Goal: Task Accomplishment & Management: Use online tool/utility

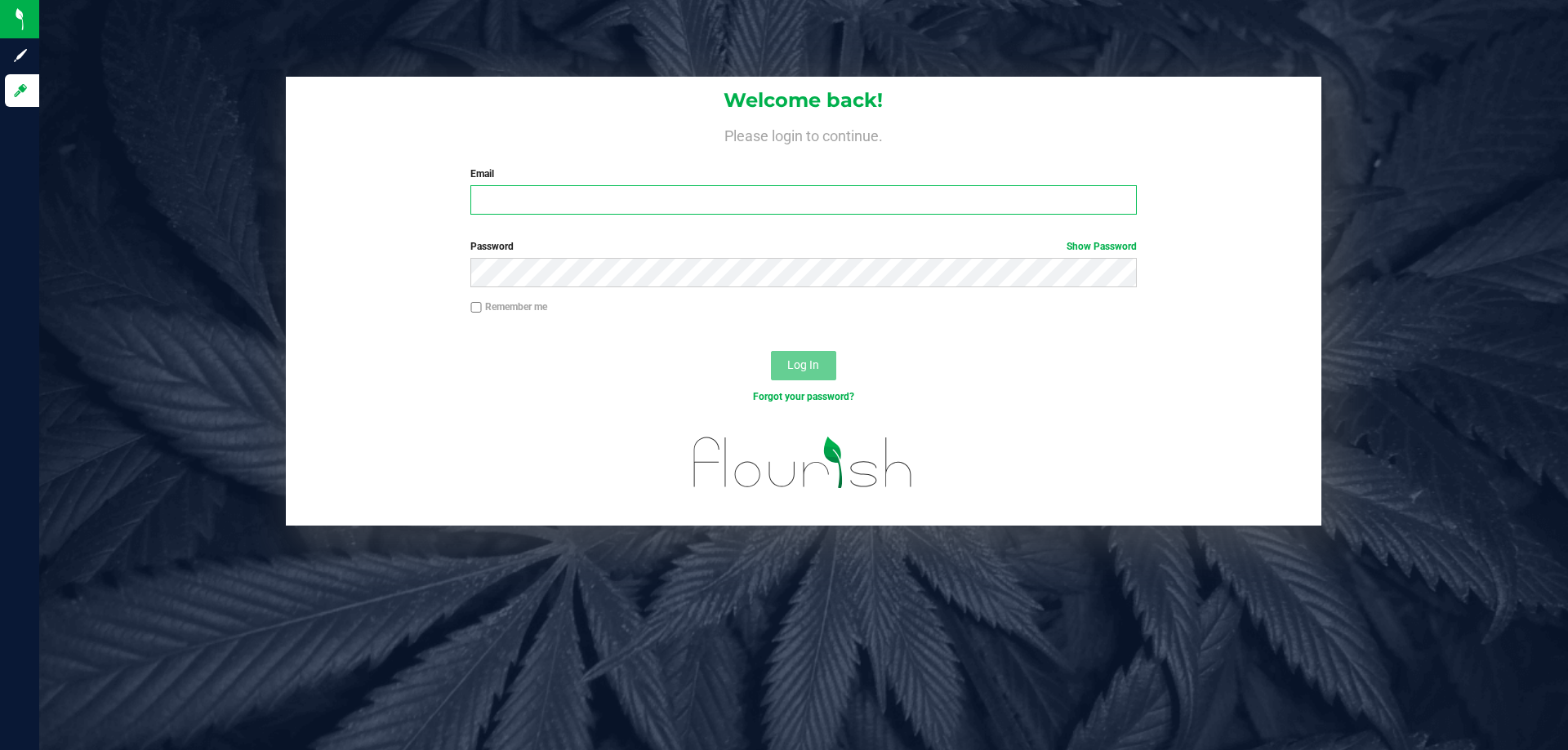
click at [663, 208] on input "Email" at bounding box center [803, 199] width 666 height 30
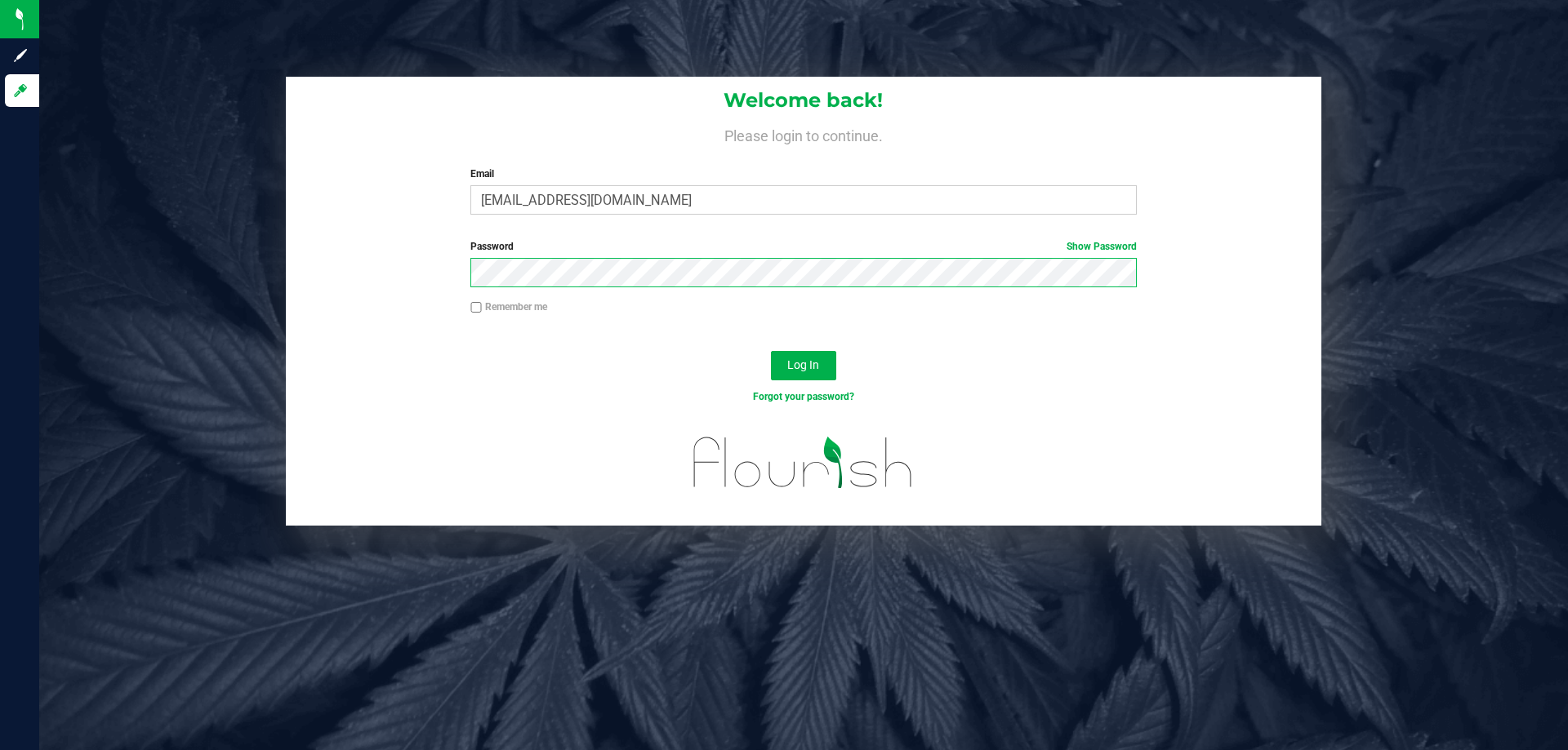
click at [771, 351] on button "Log In" at bounding box center [803, 366] width 65 height 30
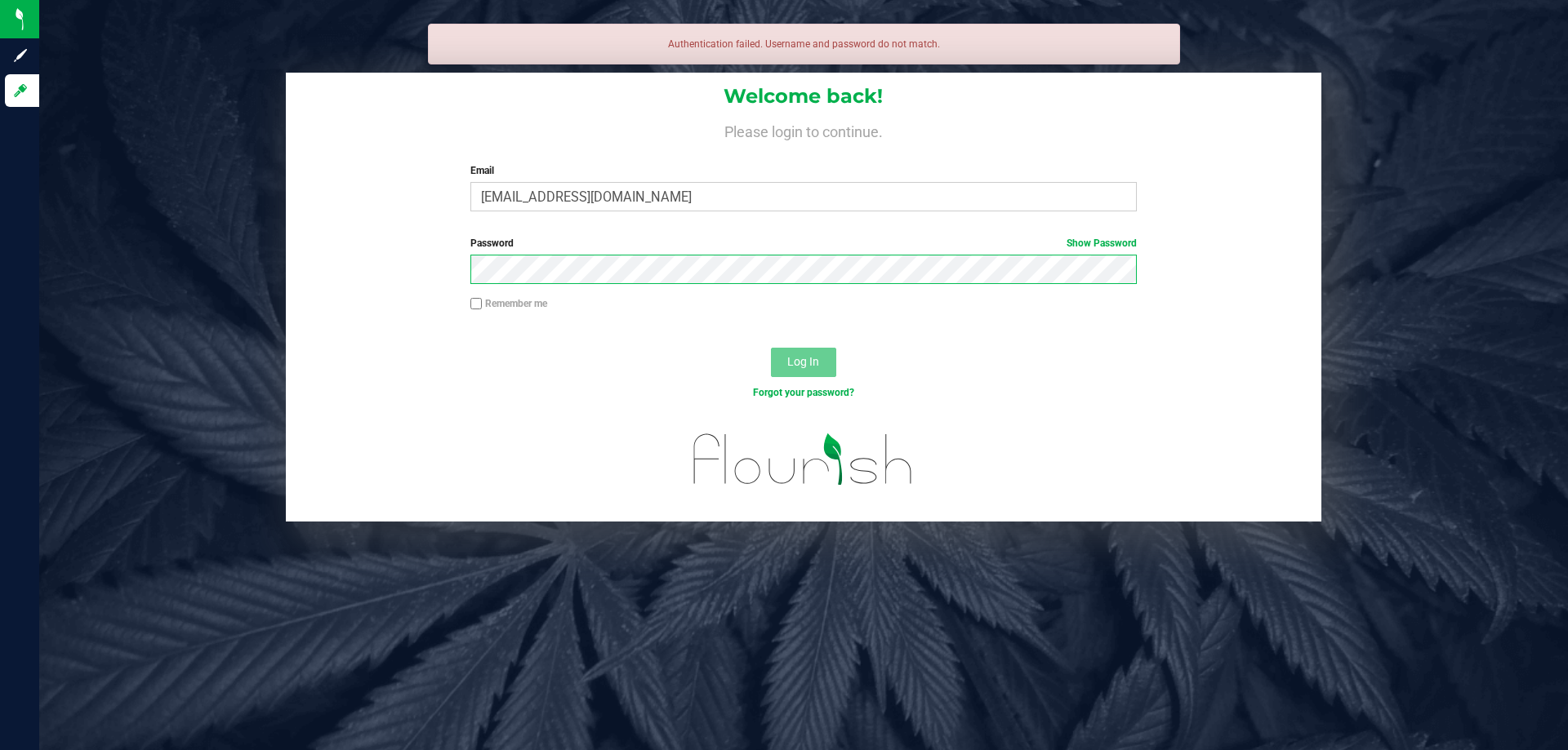
click at [471, 284] on div at bounding box center [471, 284] width 0 height 0
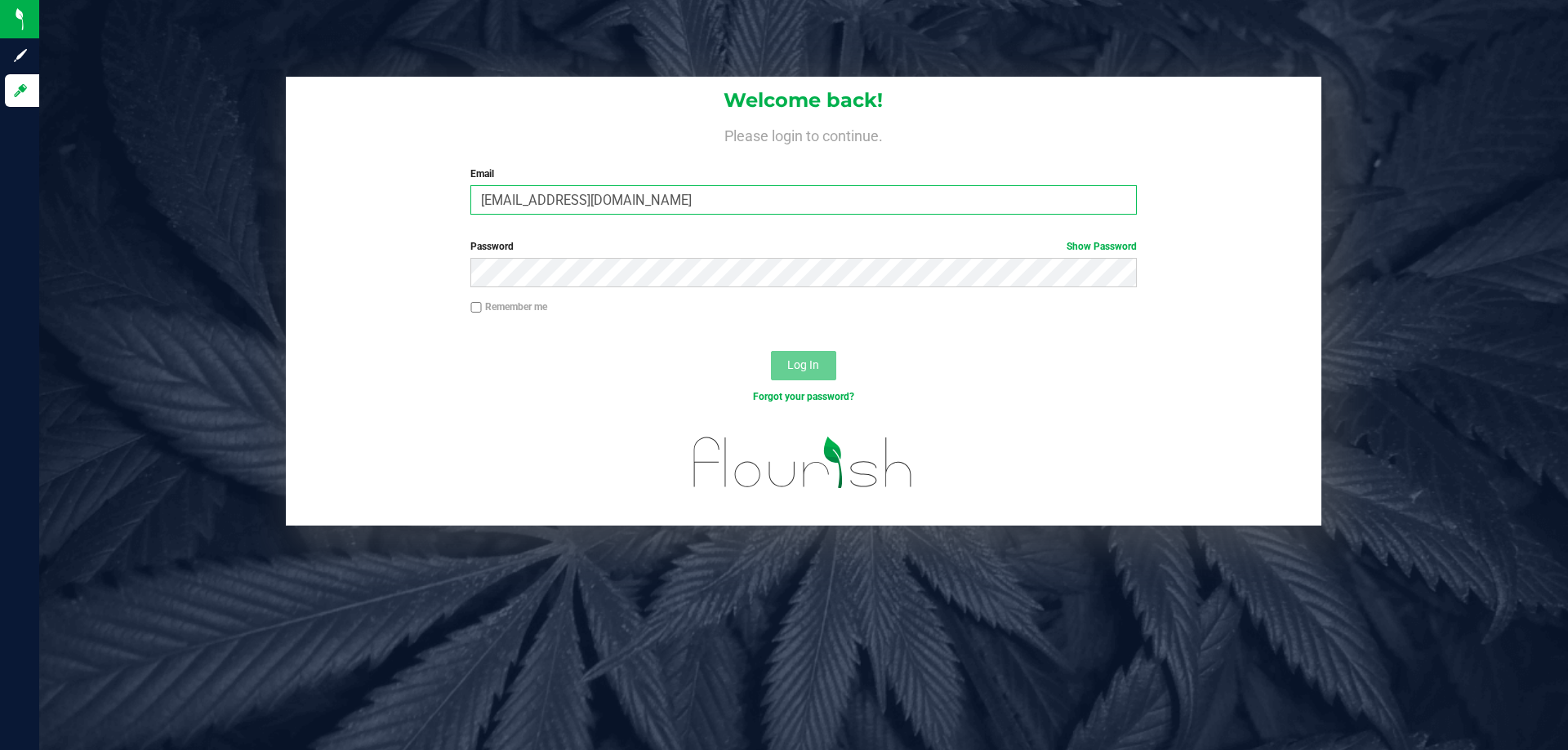
click at [500, 202] on input "[EMAIL_ADDRESS][DOMAIN_NAME]" at bounding box center [803, 199] width 666 height 30
type input "[EMAIL_ADDRESS][DOMAIN_NAME]"
click at [771, 351] on button "Log In" at bounding box center [803, 366] width 65 height 30
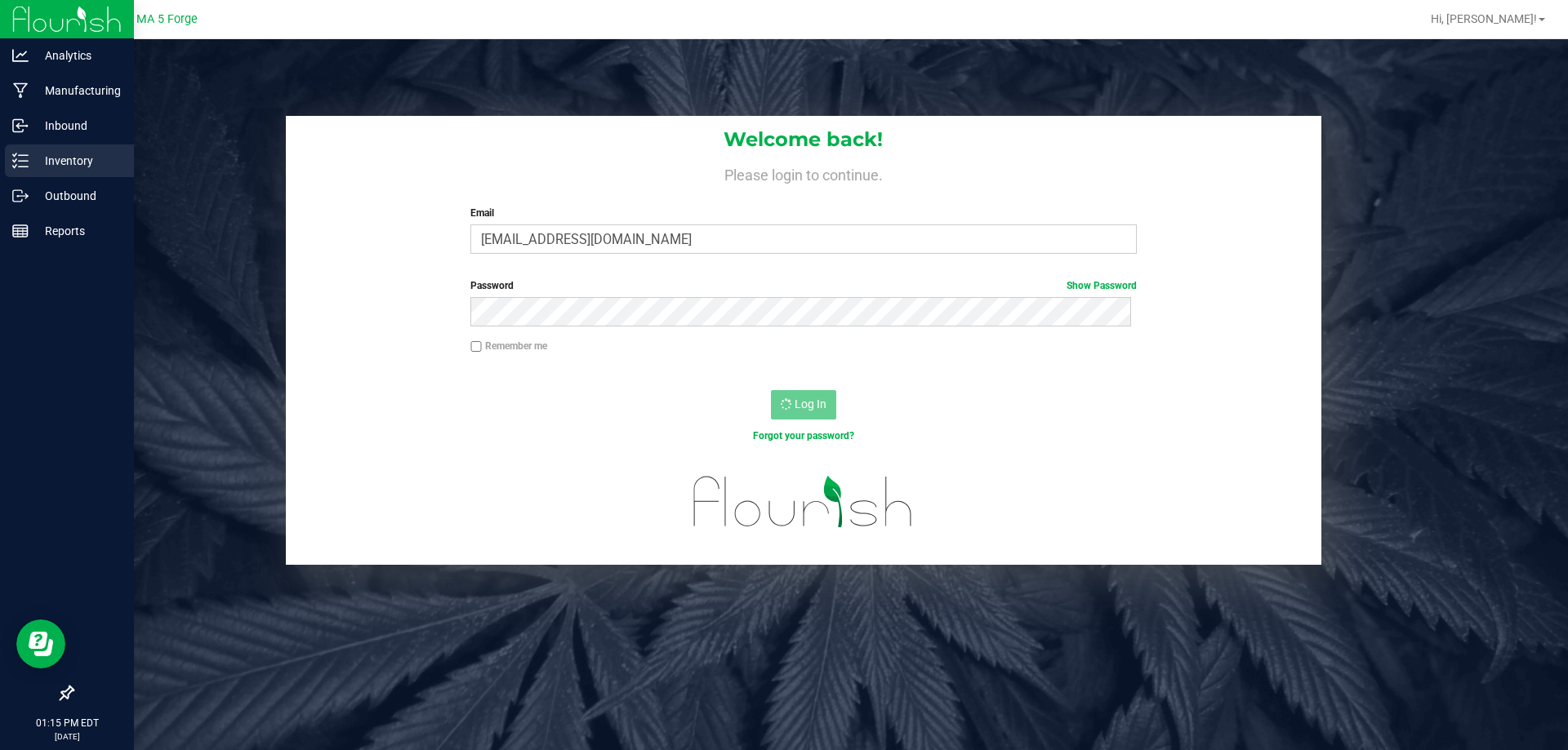
click at [85, 163] on p "Inventory" at bounding box center [78, 160] width 98 height 19
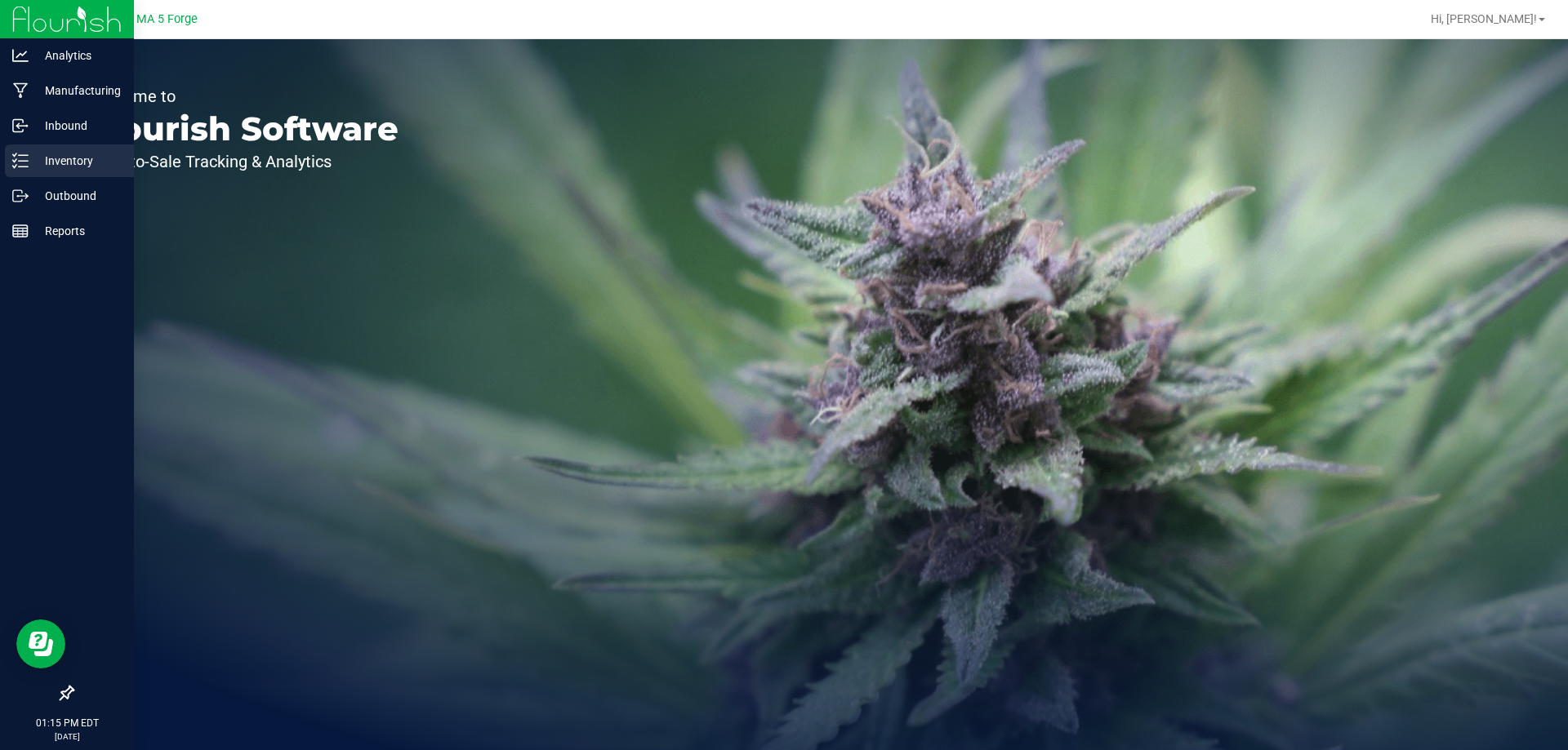
click at [71, 158] on p "Inventory" at bounding box center [78, 160] width 98 height 19
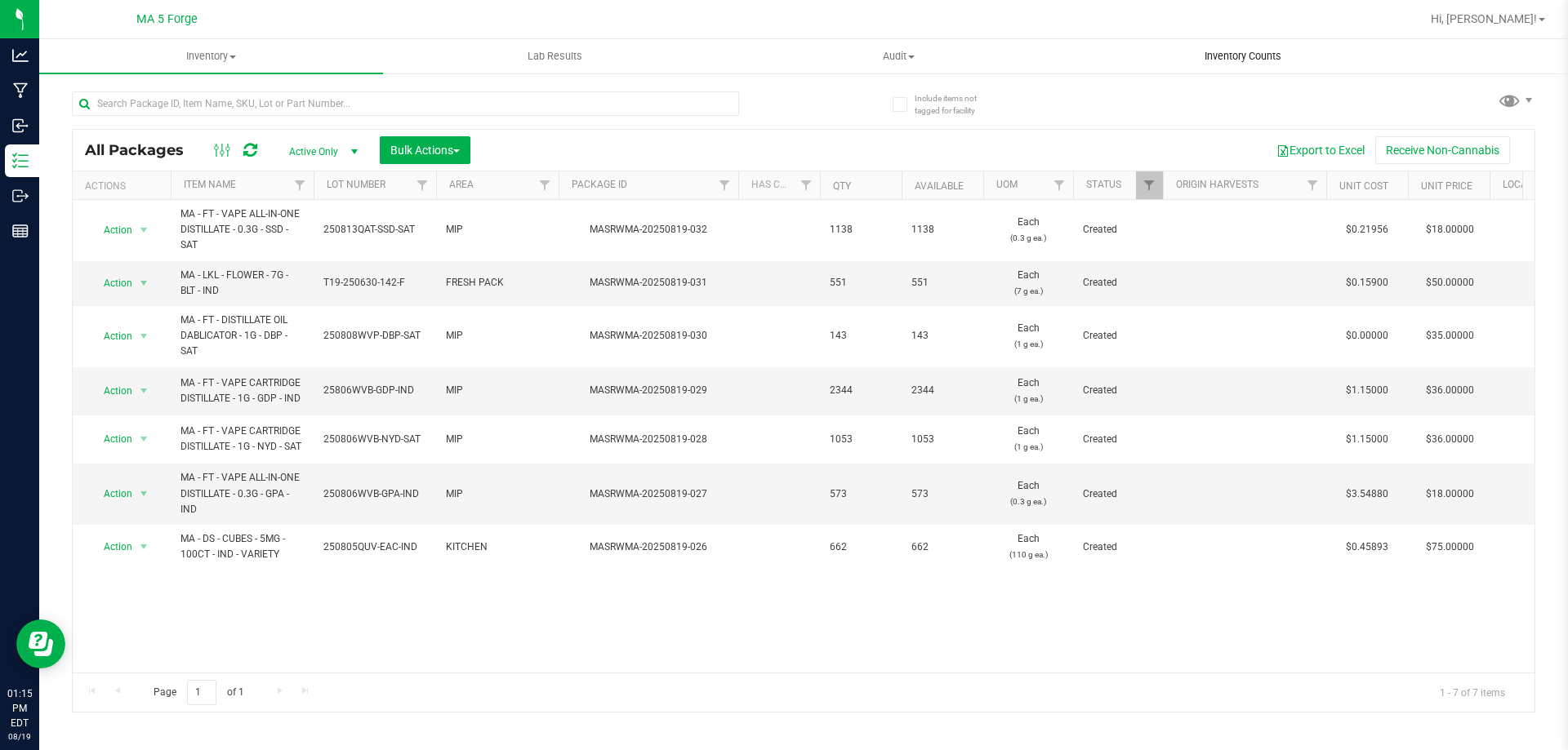
click at [1228, 53] on span "Inventory Counts" at bounding box center [1243, 56] width 121 height 14
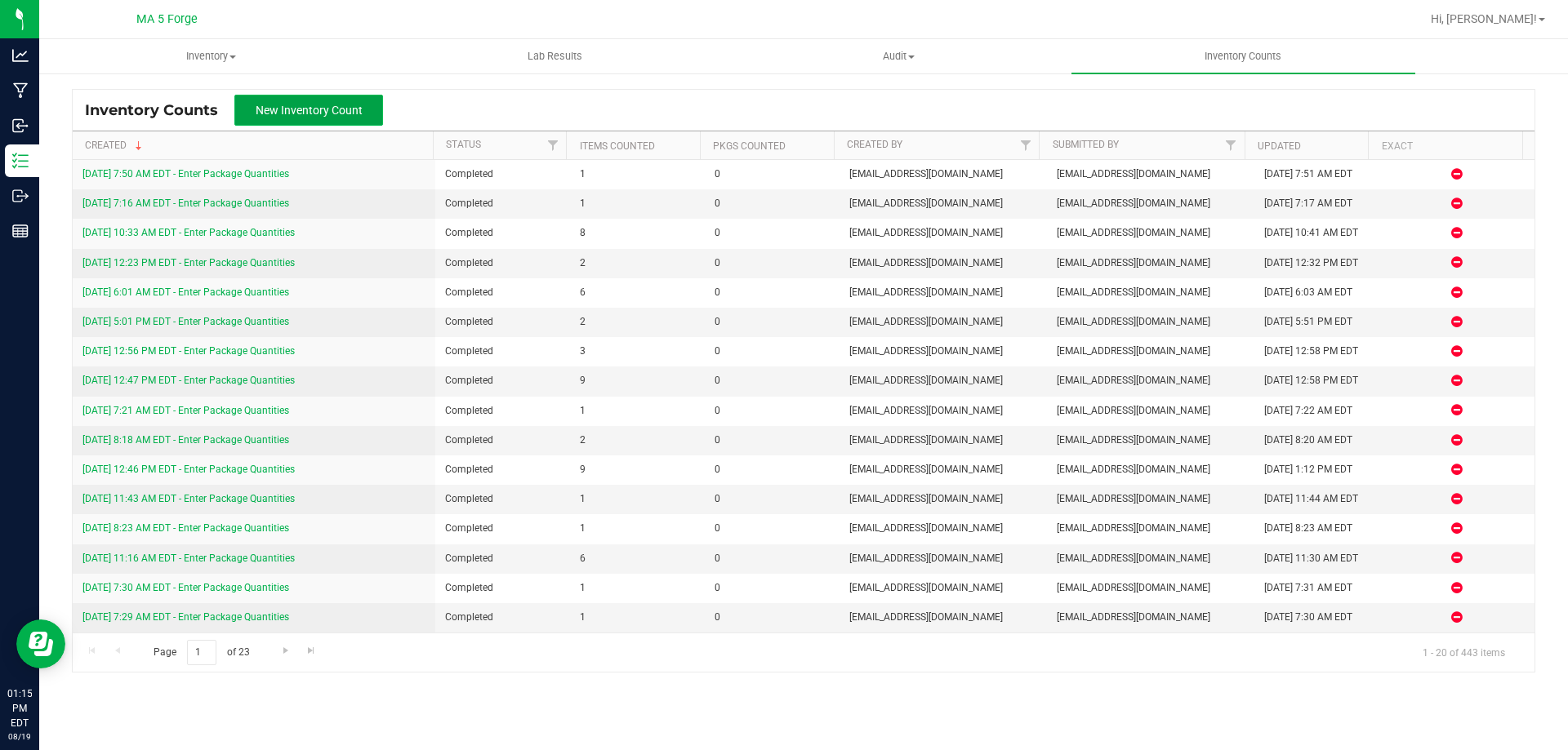
click at [348, 104] on span "New Inventory Count" at bounding box center [309, 110] width 107 height 13
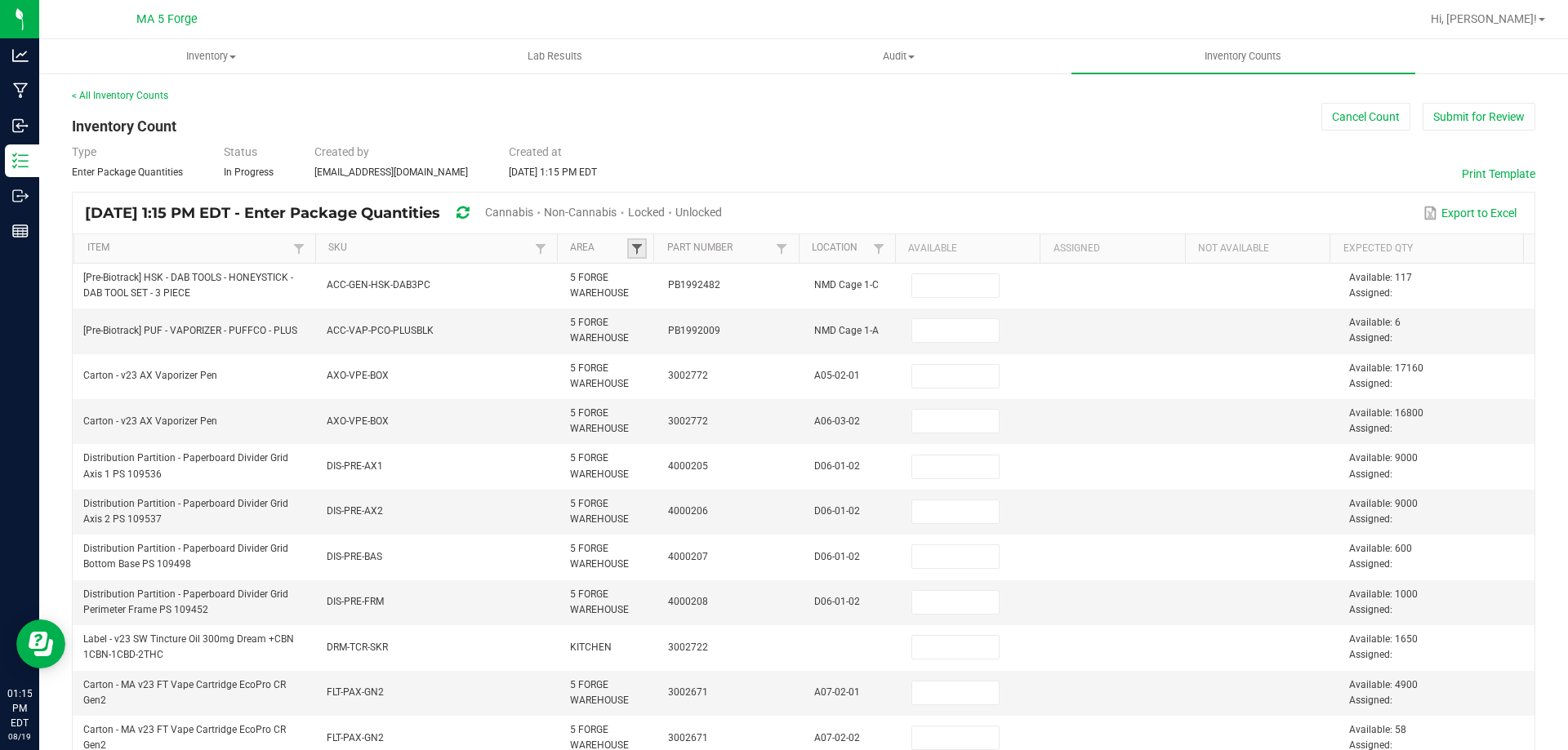
click at [630, 252] on span at bounding box center [636, 248] width 13 height 13
click at [652, 407] on li "TERPENE SHELF" at bounding box center [712, 416] width 159 height 21
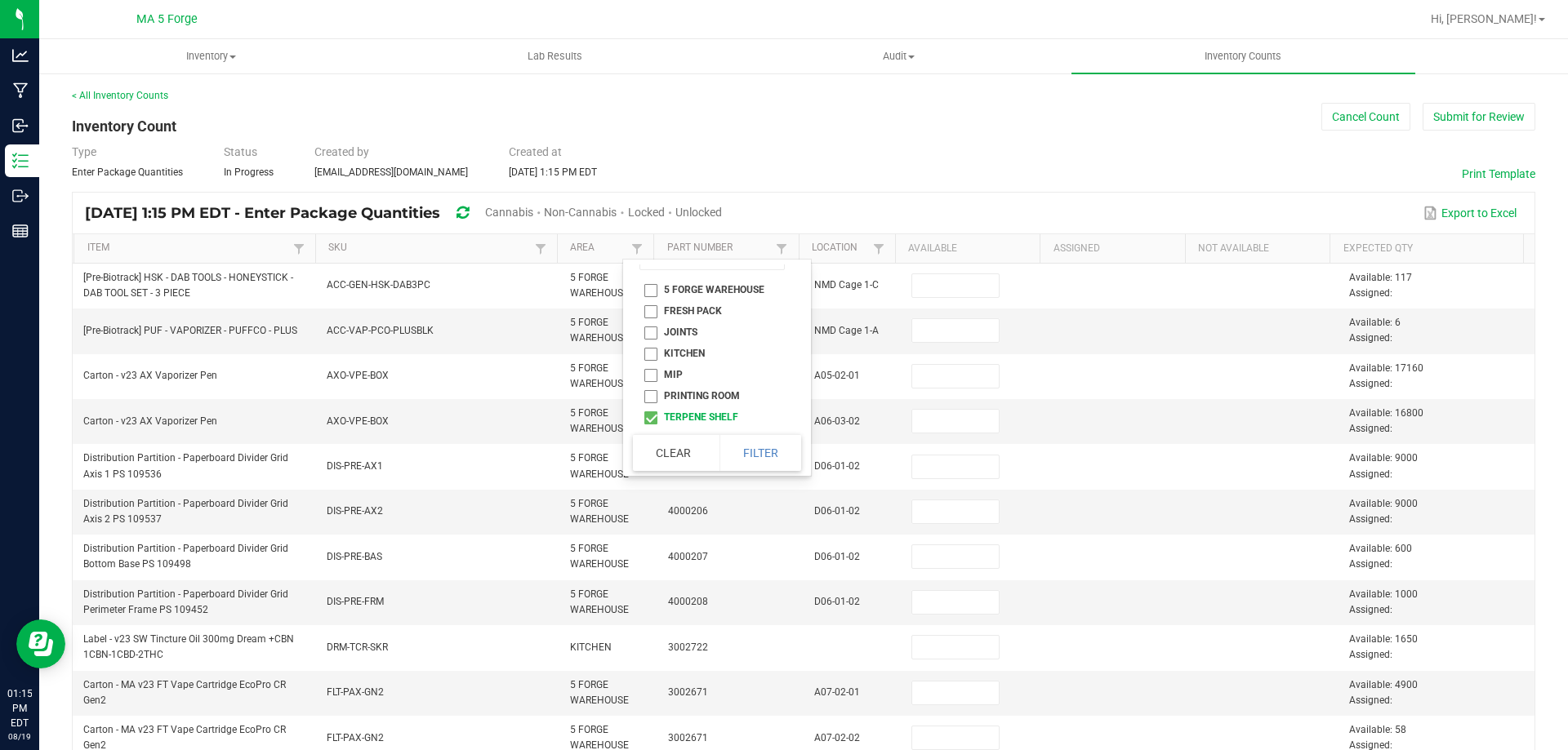
click at [651, 417] on li "TERPENE SHELF" at bounding box center [712, 416] width 159 height 21
checkbox SHELF "false"
click at [650, 396] on li "PRINTING ROOM" at bounding box center [712, 395] width 159 height 21
checkbox ROOM "true"
click at [732, 444] on button "Filter" at bounding box center [760, 453] width 82 height 36
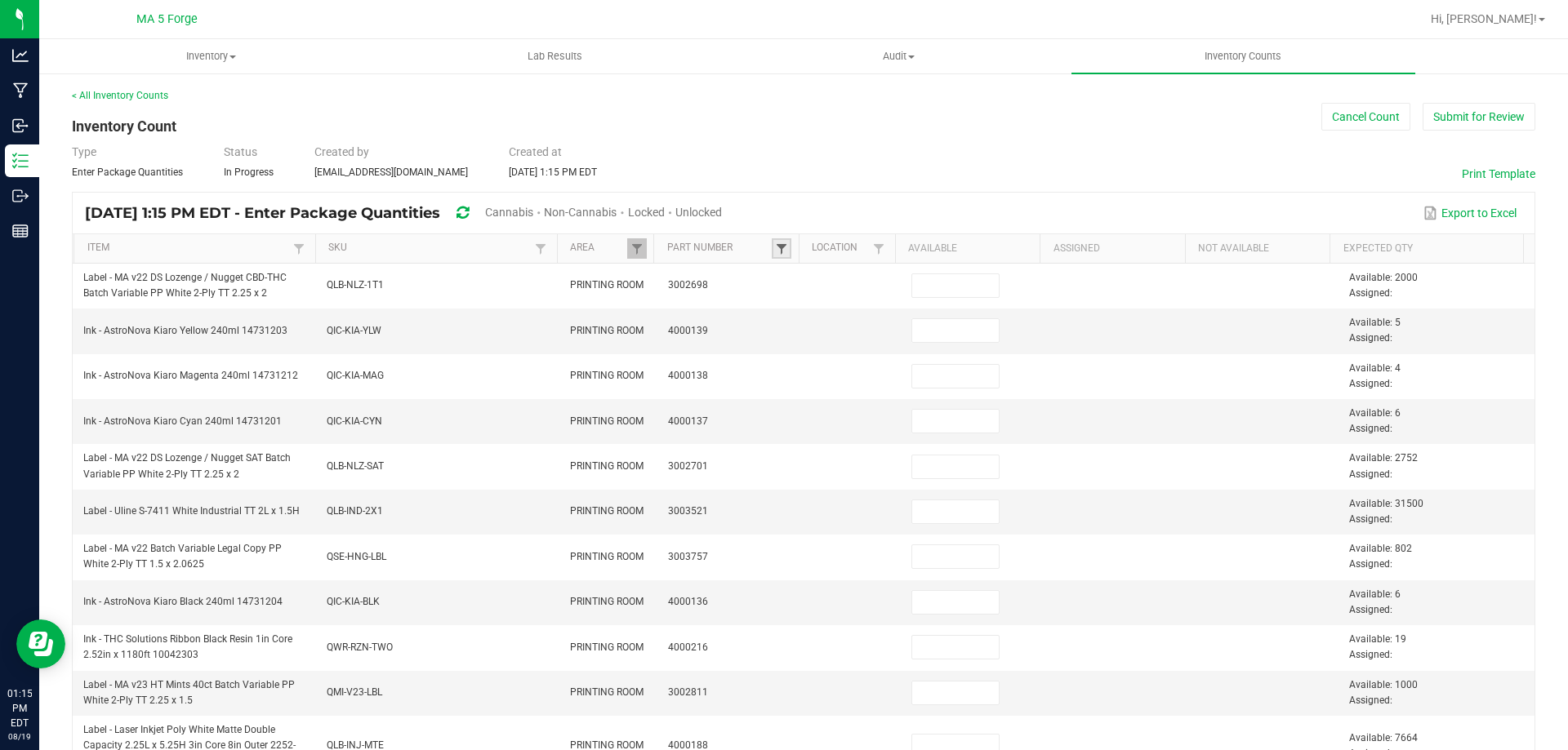
click at [775, 250] on span at bounding box center [781, 248] width 13 height 13
click at [803, 285] on input at bounding box center [856, 285] width 145 height 24
type input "4306"
click at [818, 323] on li "3004306" at bounding box center [856, 316] width 159 height 21
checkbox input "true"
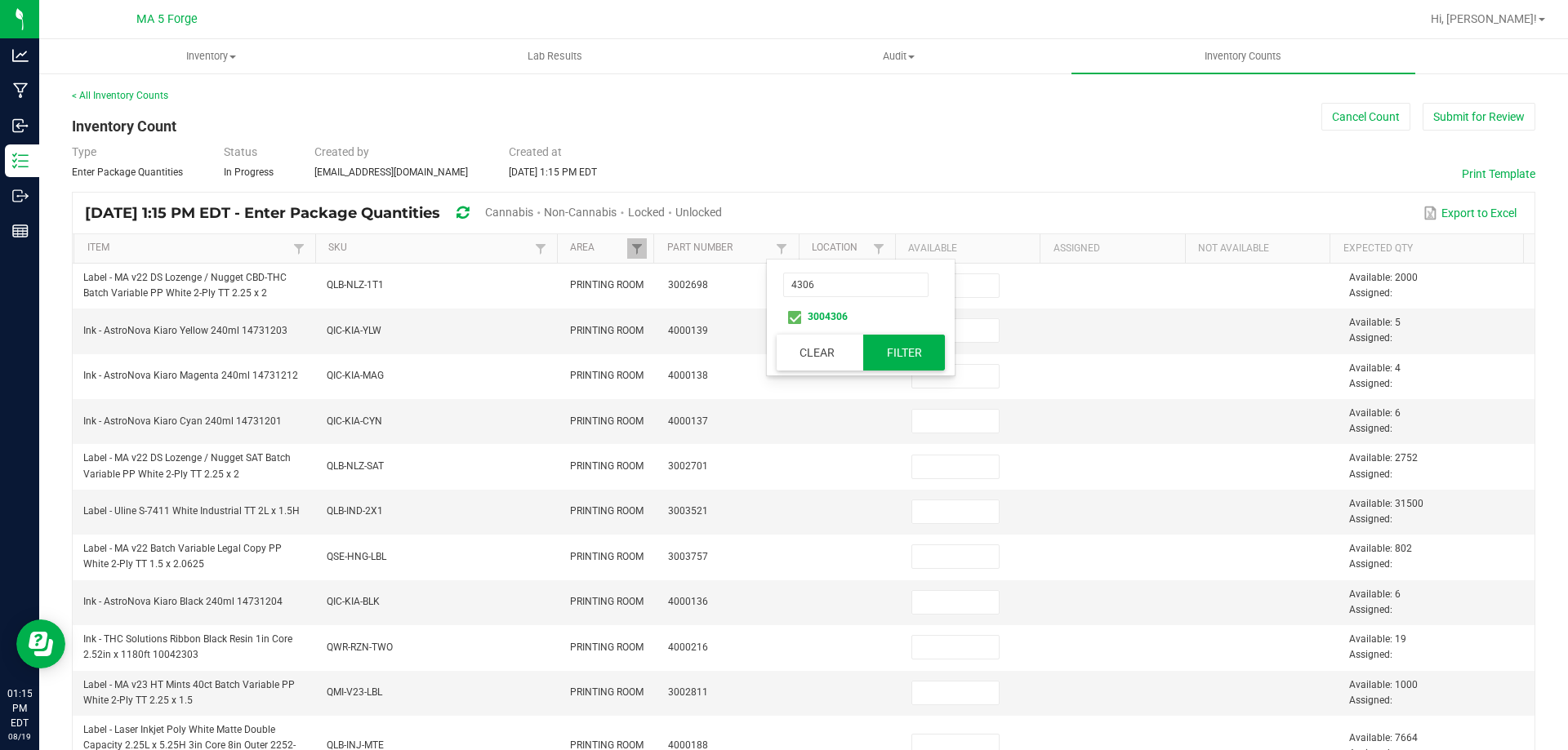
click at [865, 345] on button "Filter" at bounding box center [904, 352] width 82 height 36
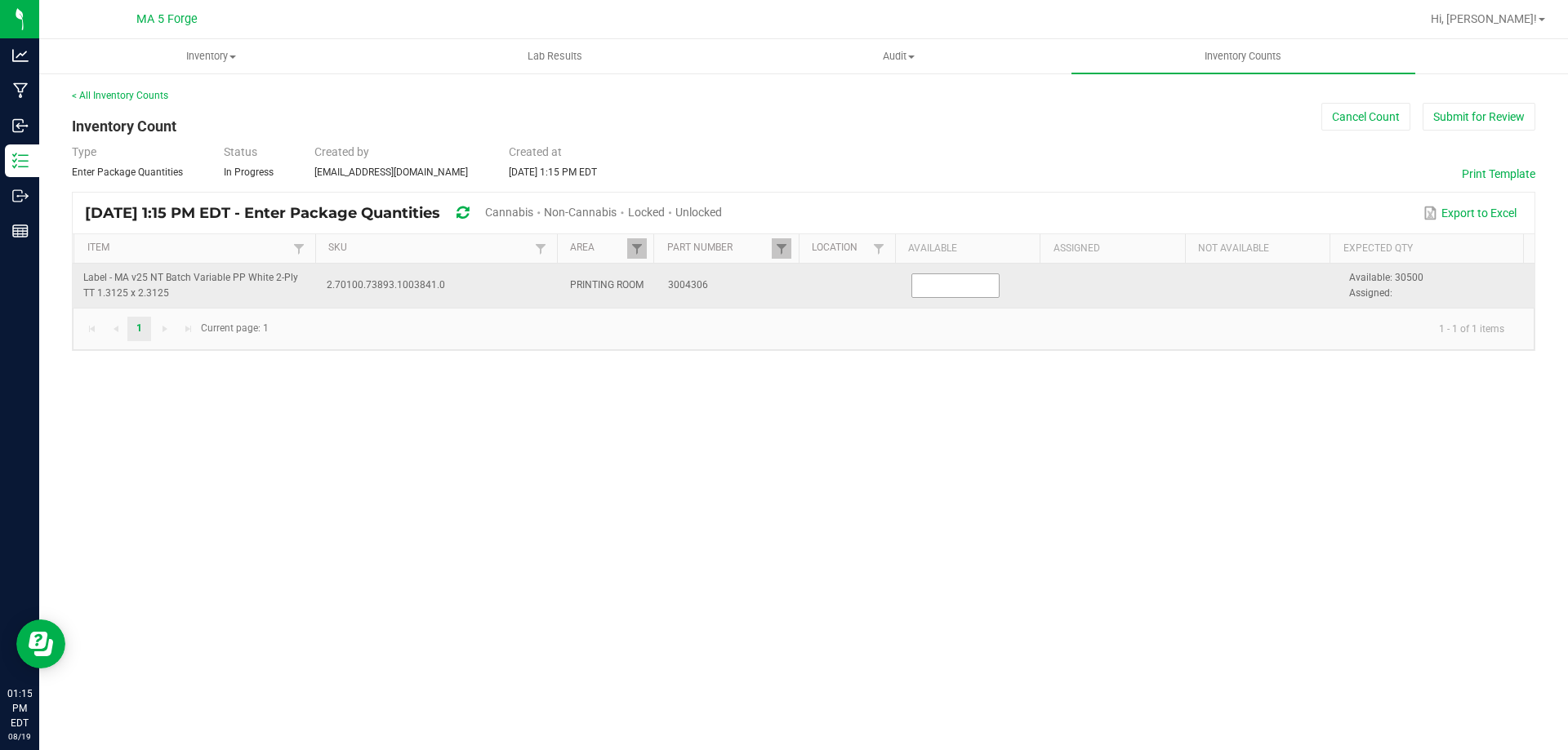
click at [927, 292] on input at bounding box center [956, 285] width 86 height 23
click at [928, 288] on input "10000" at bounding box center [956, 285] width 86 height 23
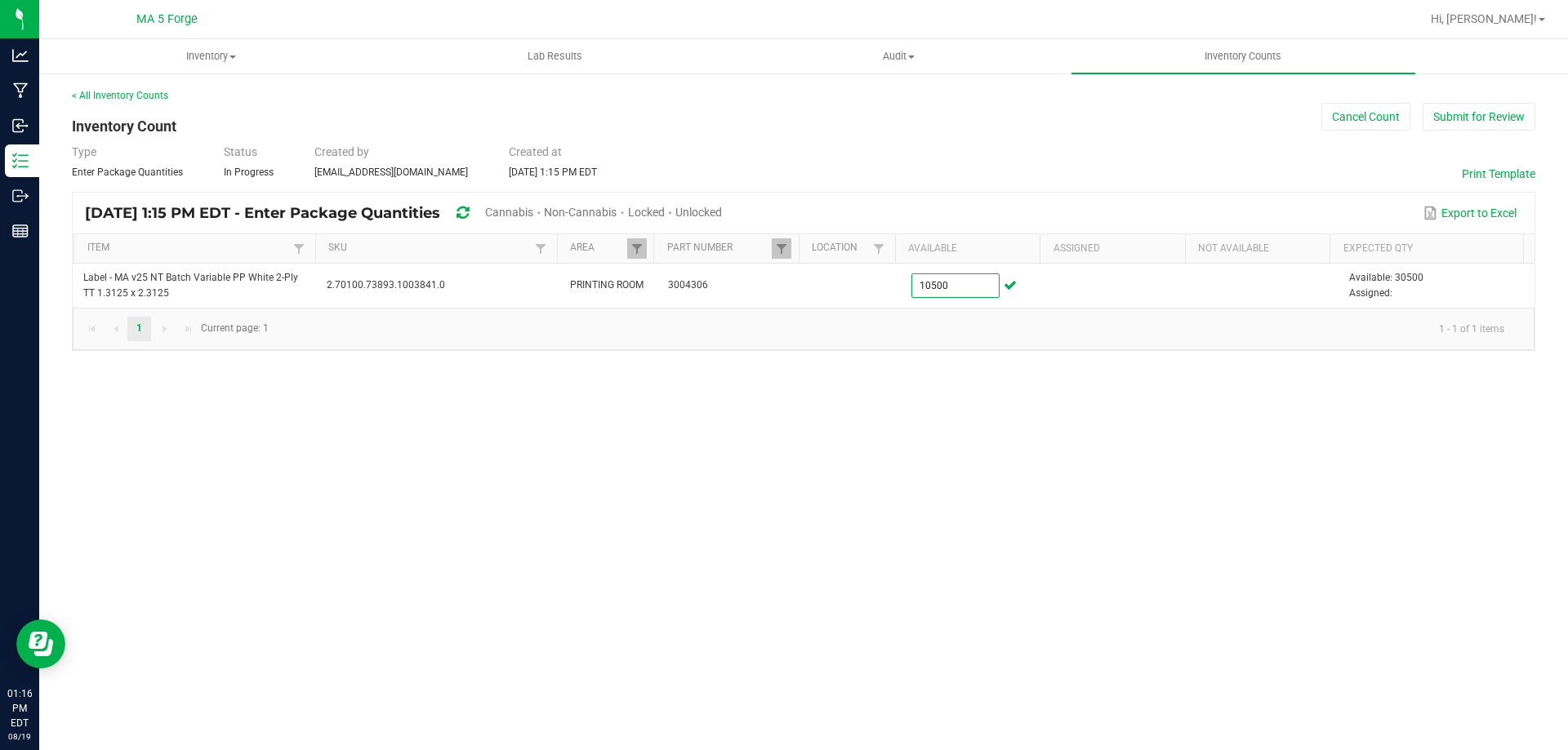
type input "10,500"
click at [947, 428] on div "Inventory All packages All inventory Waste log Create inventory Lab Results Aud…" at bounding box center [803, 394] width 1529 height 711
click at [1446, 116] on button "Submit for Review" at bounding box center [1478, 117] width 112 height 28
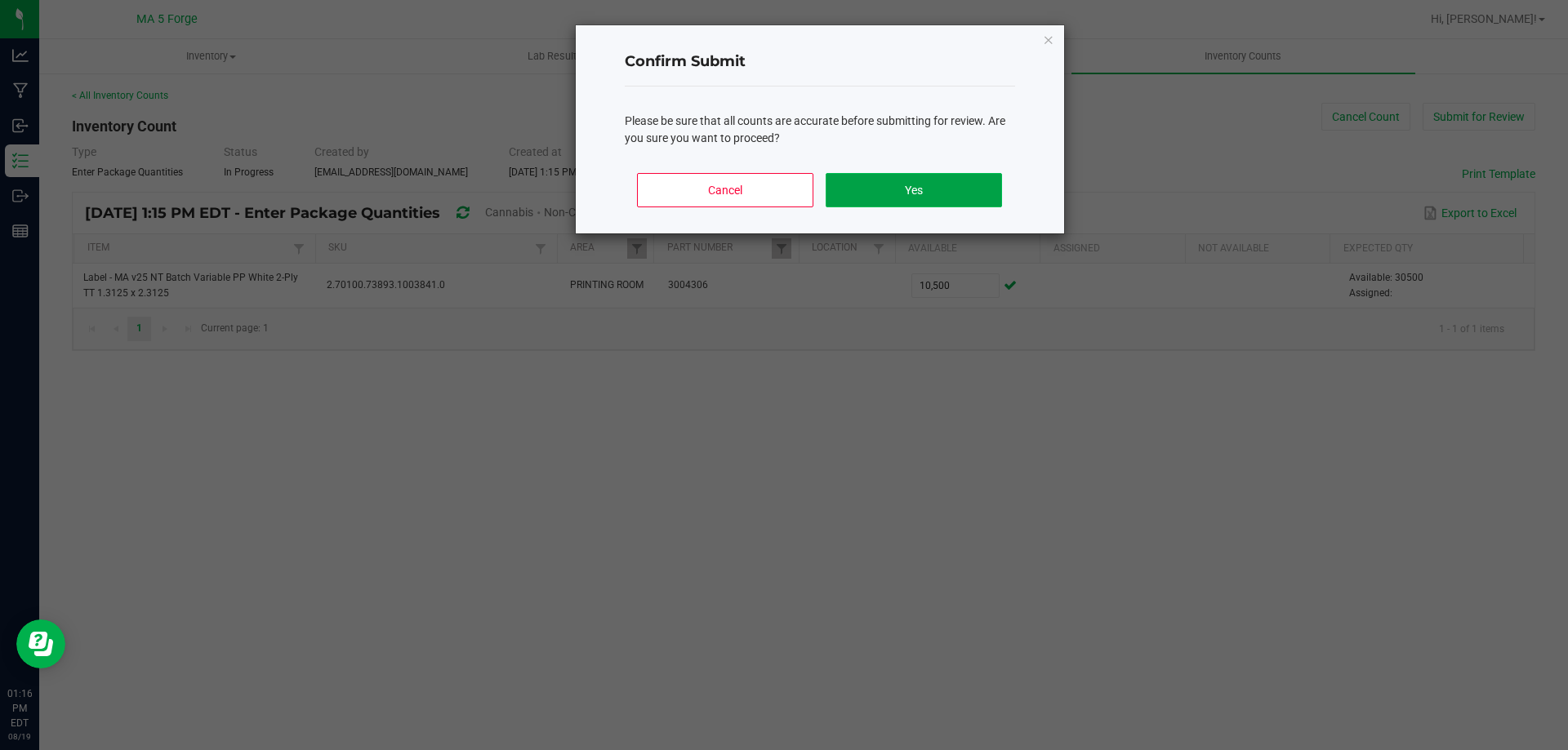
click at [967, 184] on button "Yes" at bounding box center [913, 190] width 176 height 35
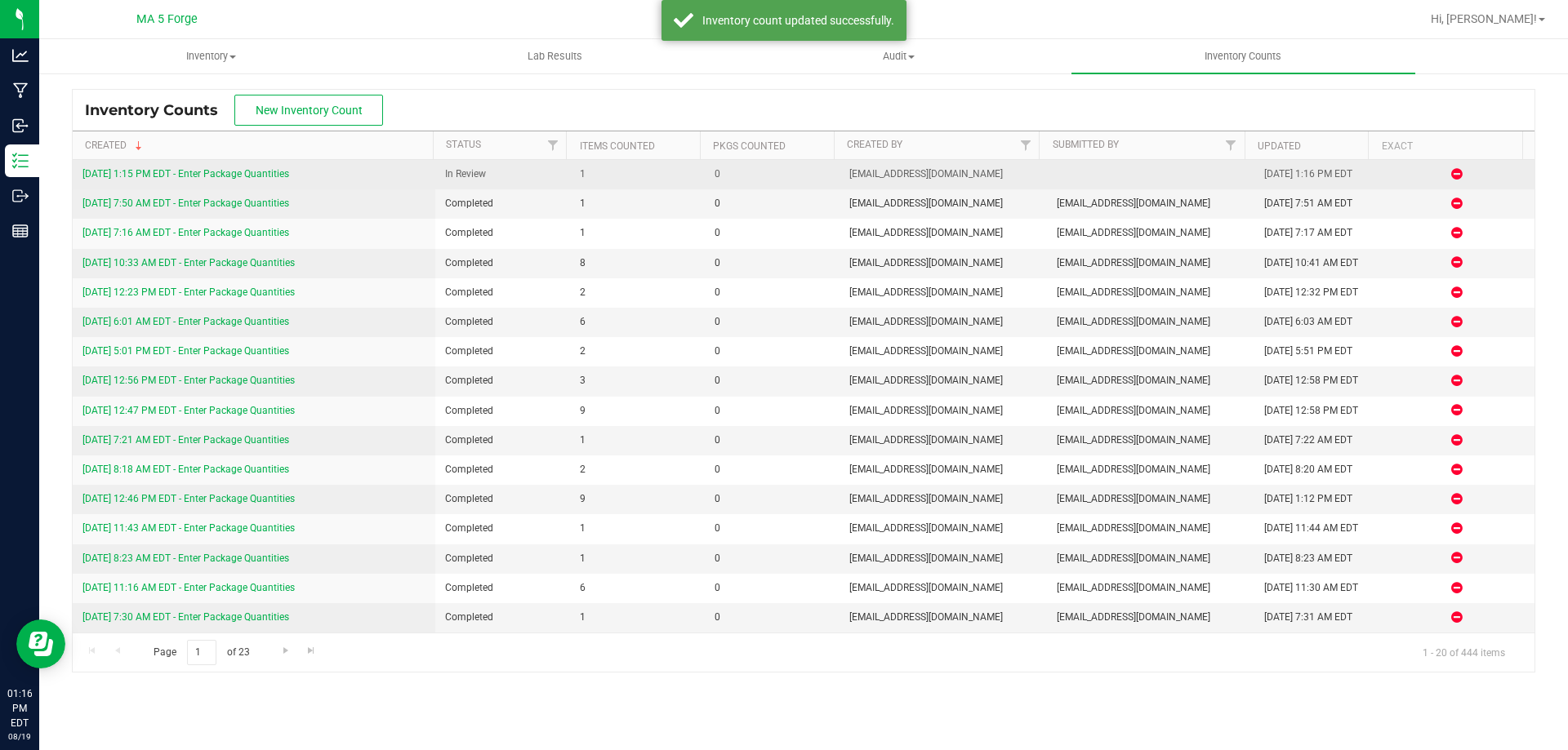
click at [773, 177] on span "0" at bounding box center [772, 174] width 115 height 15
drag, startPoint x: 294, startPoint y: 173, endPoint x: 281, endPoint y: 173, distance: 13.0
click at [281, 173] on div "[DATE] 1:15 PM EDT - Enter Package Quantities" at bounding box center [254, 174] width 343 height 15
click at [285, 173] on link "[DATE] 1:15 PM EDT - Enter Package Quantities" at bounding box center [186, 174] width 207 height 12
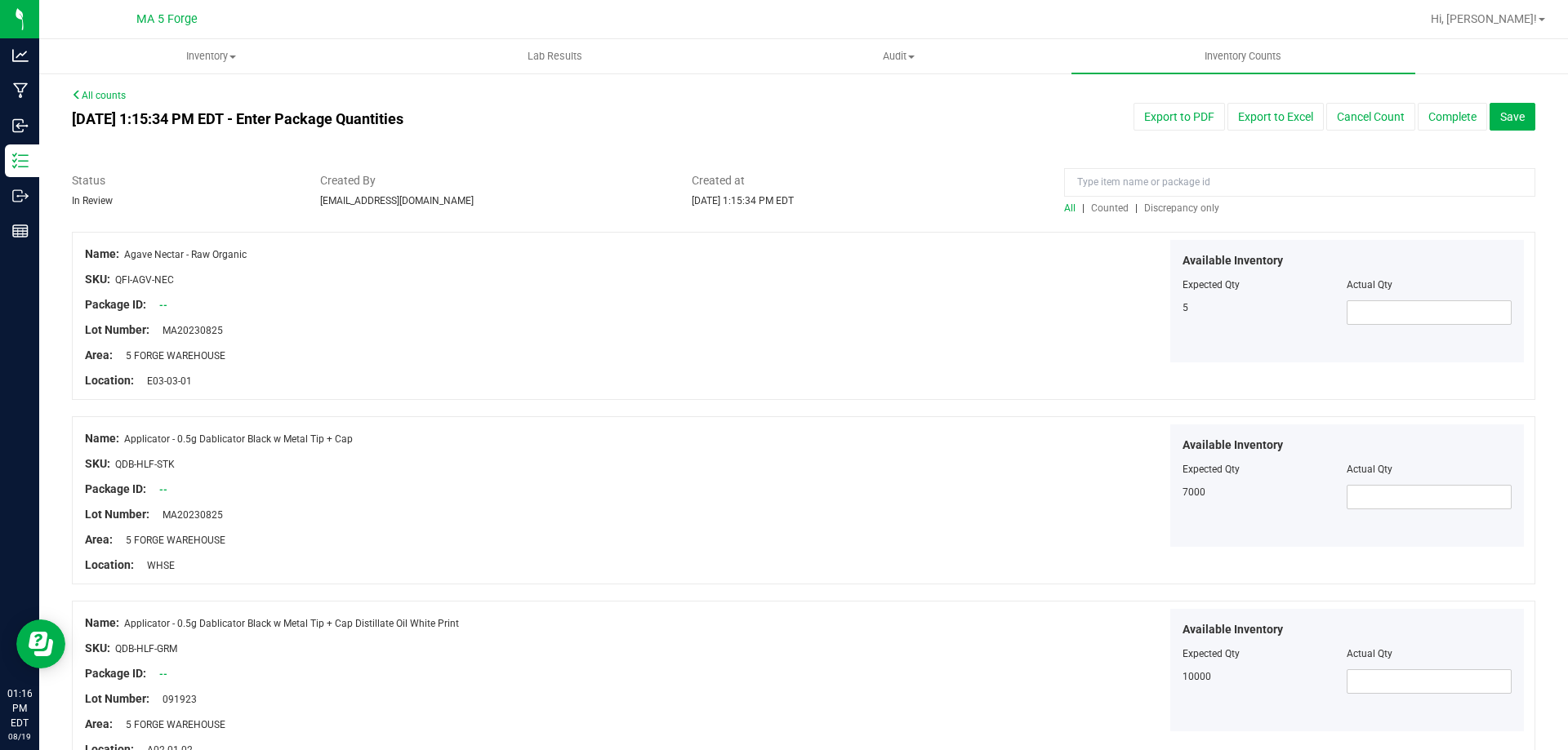
click at [1171, 211] on span "Discrepancy only" at bounding box center [1181, 209] width 75 height 12
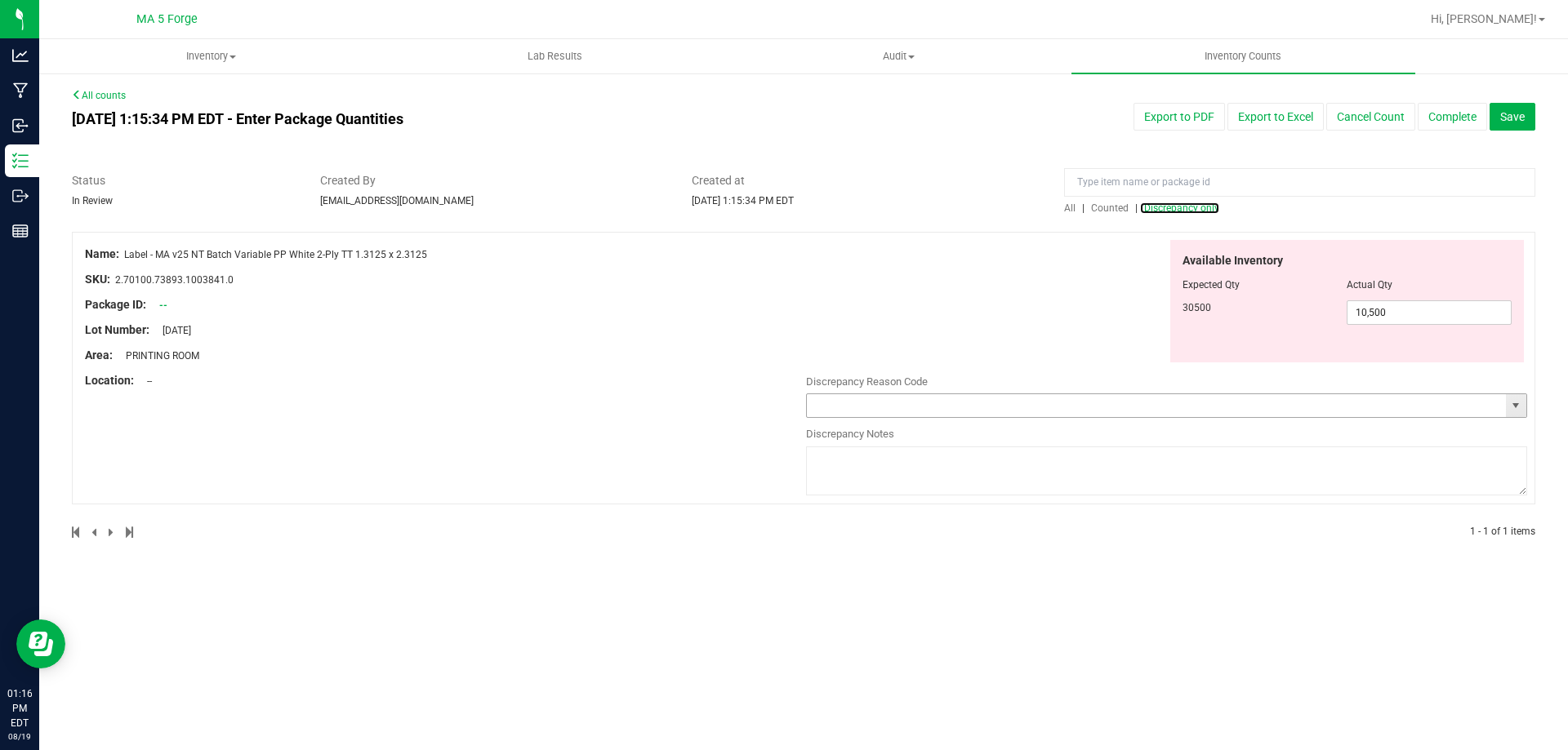
click at [1516, 405] on span "select" at bounding box center [1515, 405] width 13 height 13
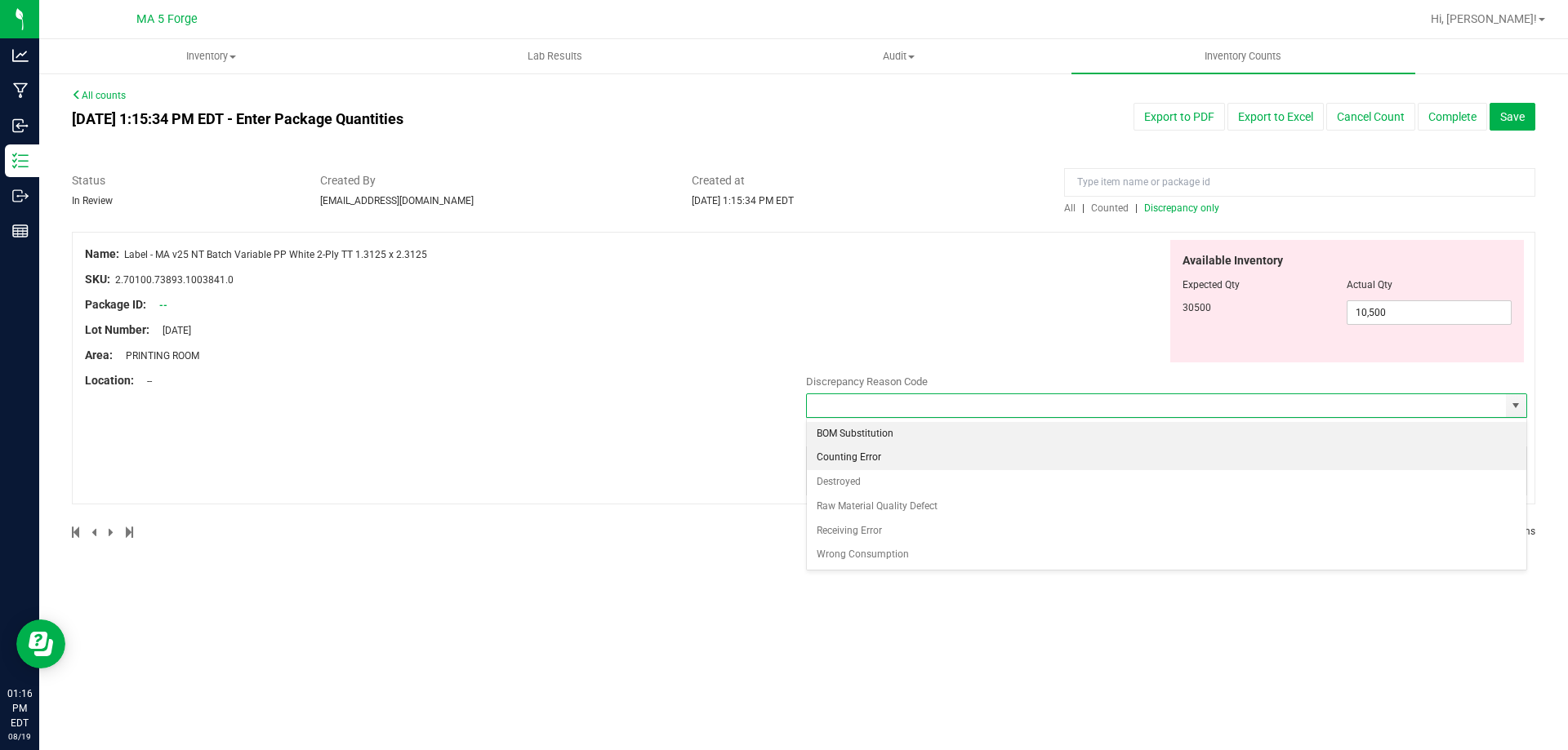
click at [1464, 450] on li "Counting Error" at bounding box center [1167, 458] width 720 height 24
type input "Counting Error"
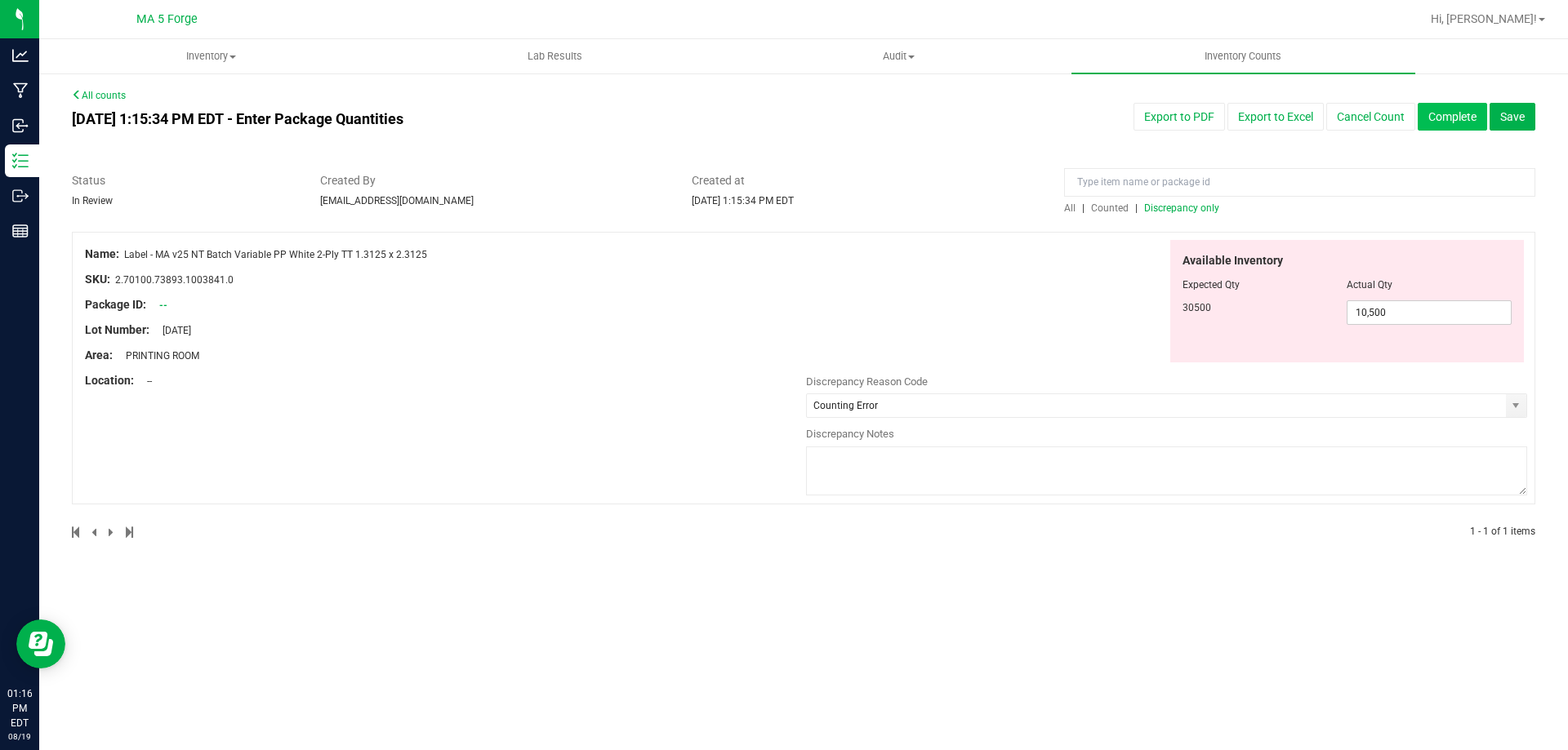
click at [1463, 122] on button "Complete" at bounding box center [1452, 117] width 69 height 28
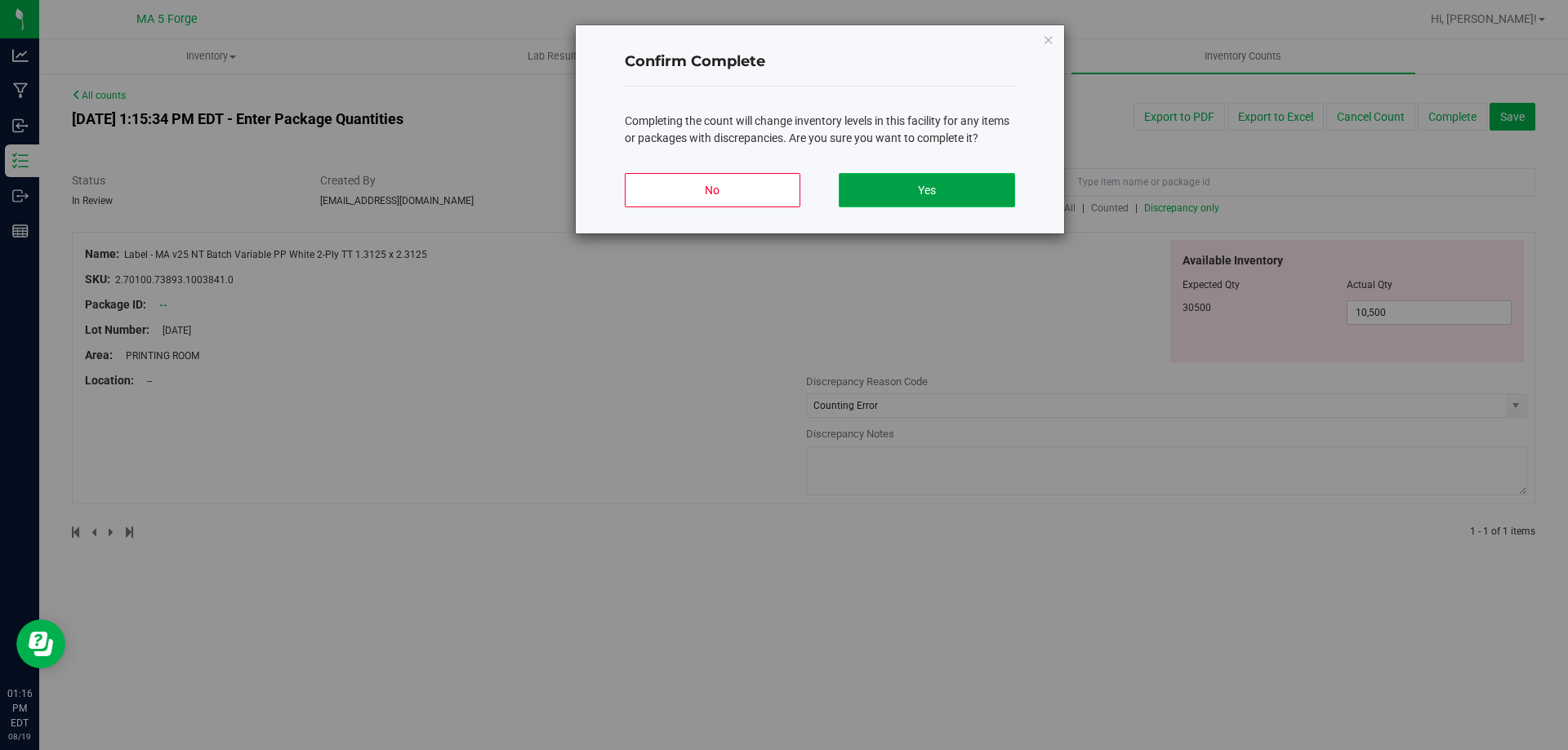
click at [939, 198] on button "Yes" at bounding box center [927, 190] width 176 height 35
